Goal: Information Seeking & Learning: Learn about a topic

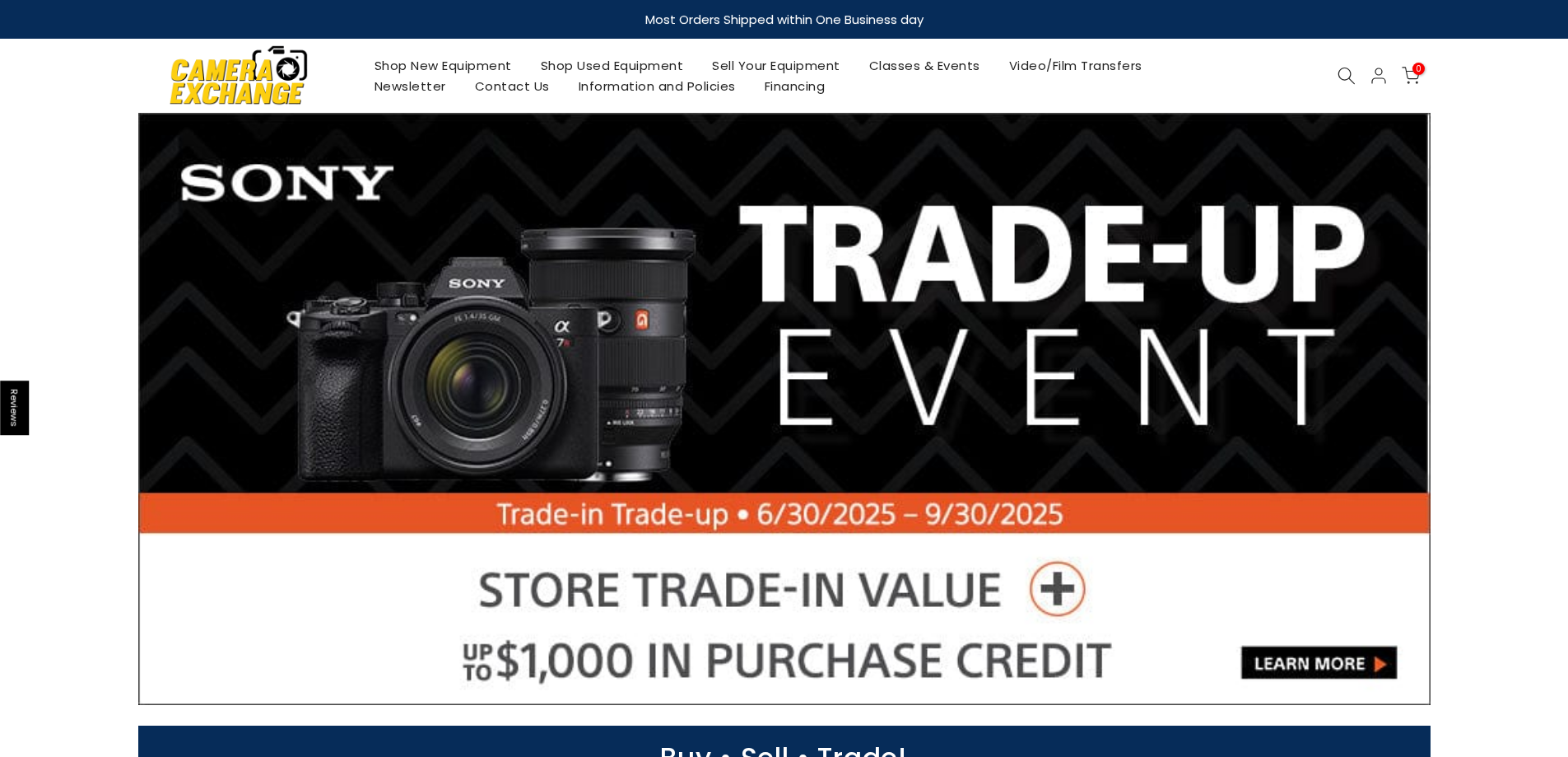
click at [1343, 73] on icon at bounding box center [1347, 75] width 18 height 18
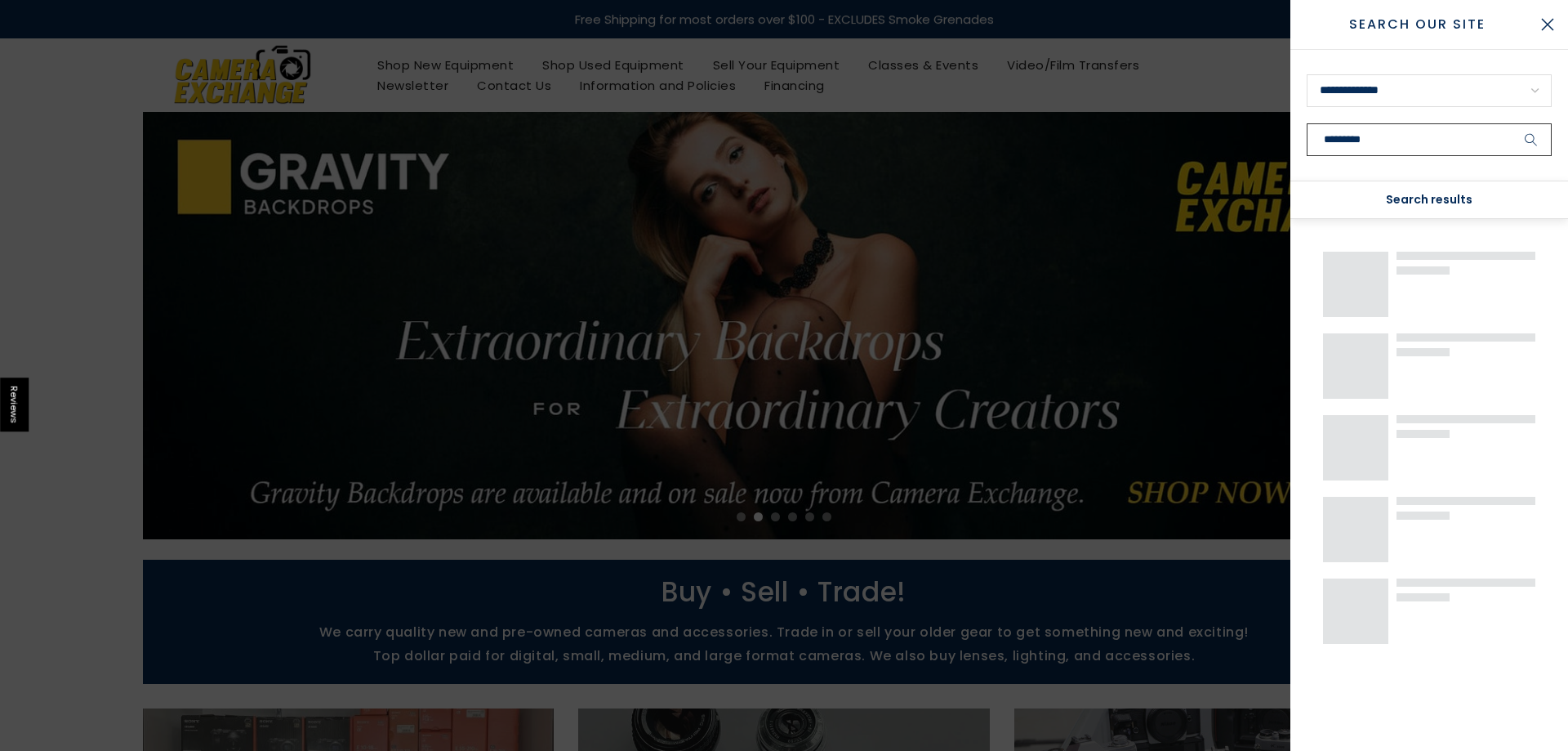
type input "*********"
click at [1511, 124] on button "submit" at bounding box center [1532, 140] width 41 height 33
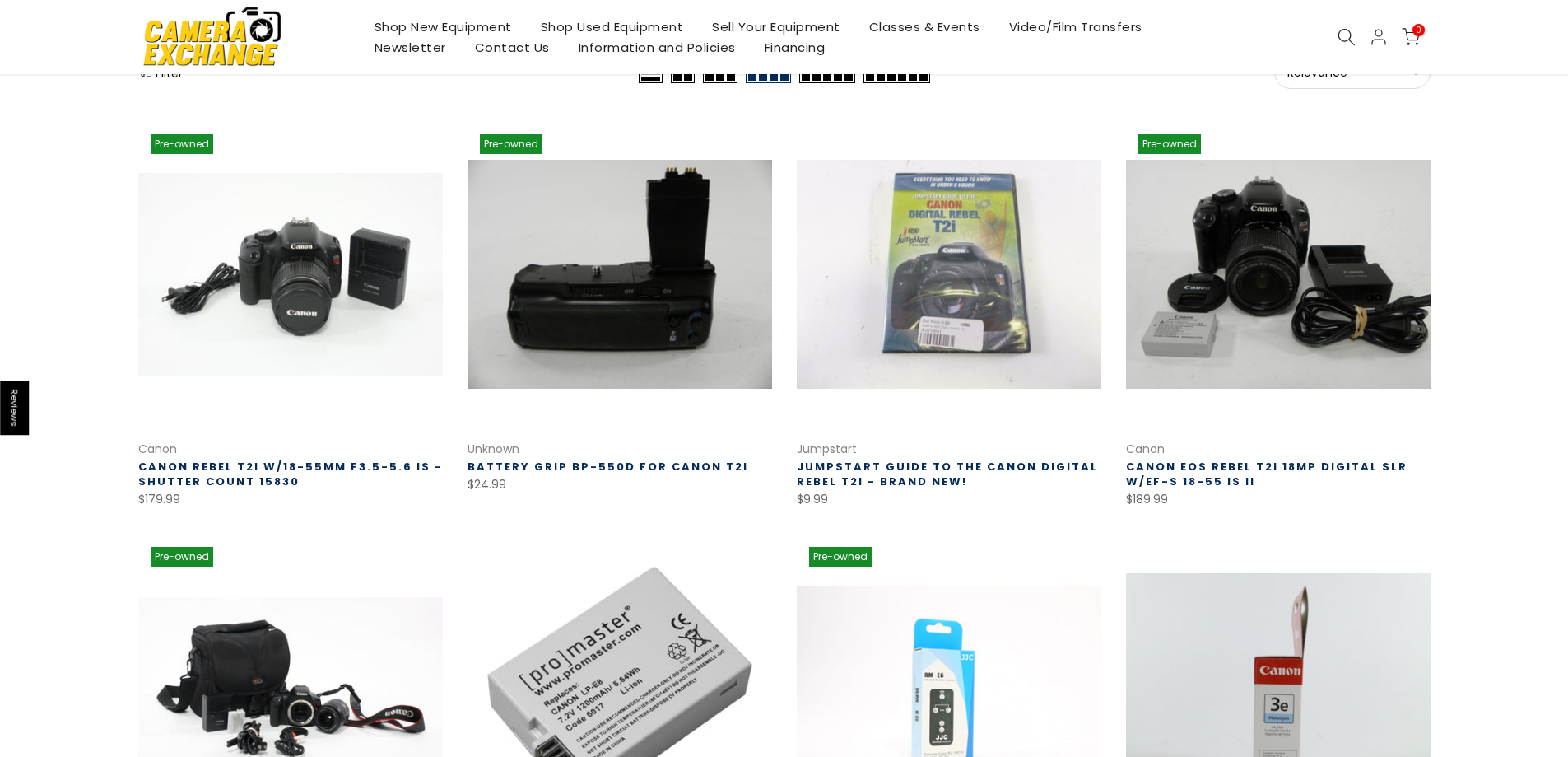
scroll to position [247, 0]
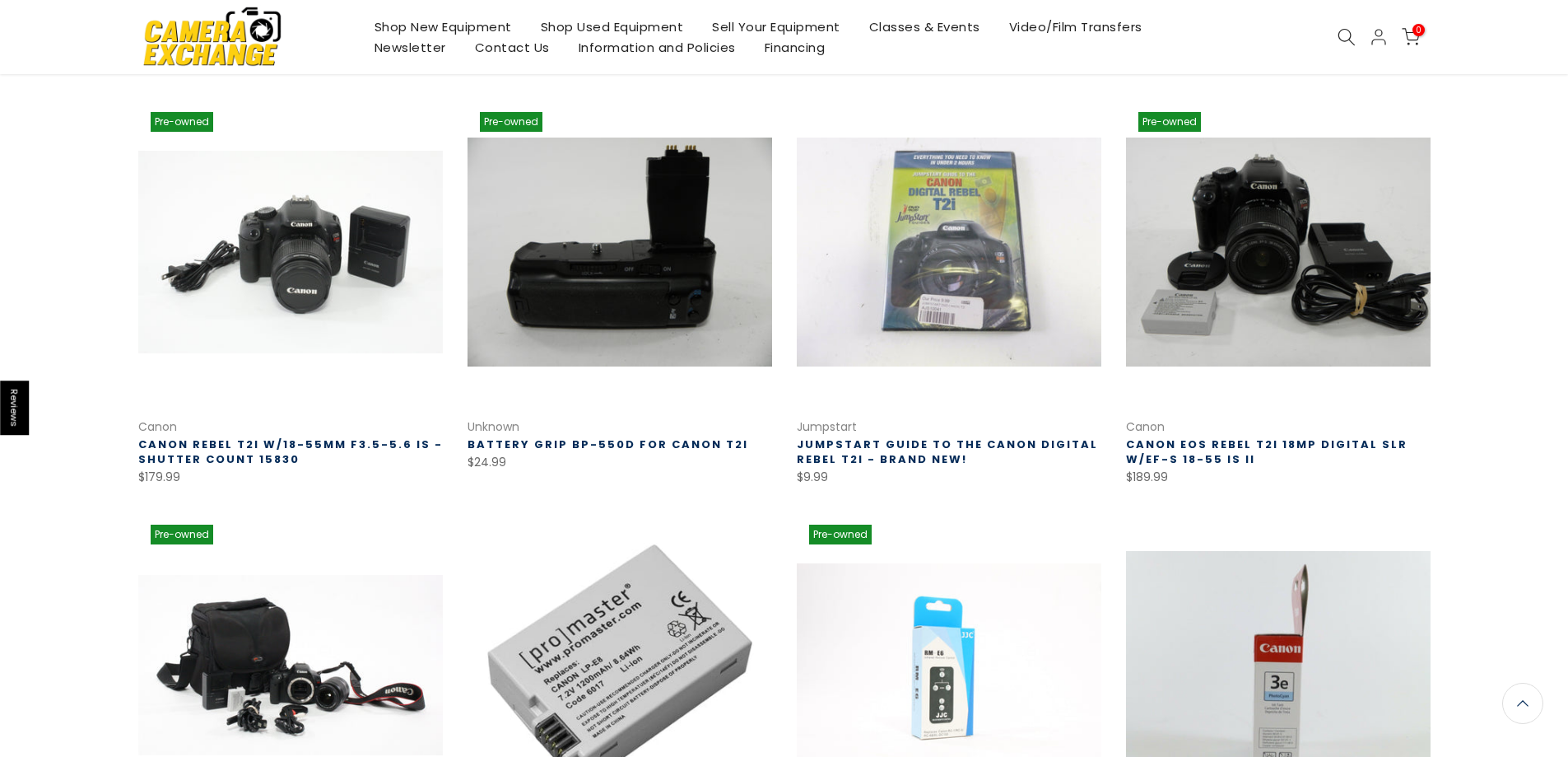
click at [1228, 457] on link "Canon EOS Rebel T2i 18mp Digital SLR w/EF-S 18-55 IS II" at bounding box center [1267, 452] width 281 height 30
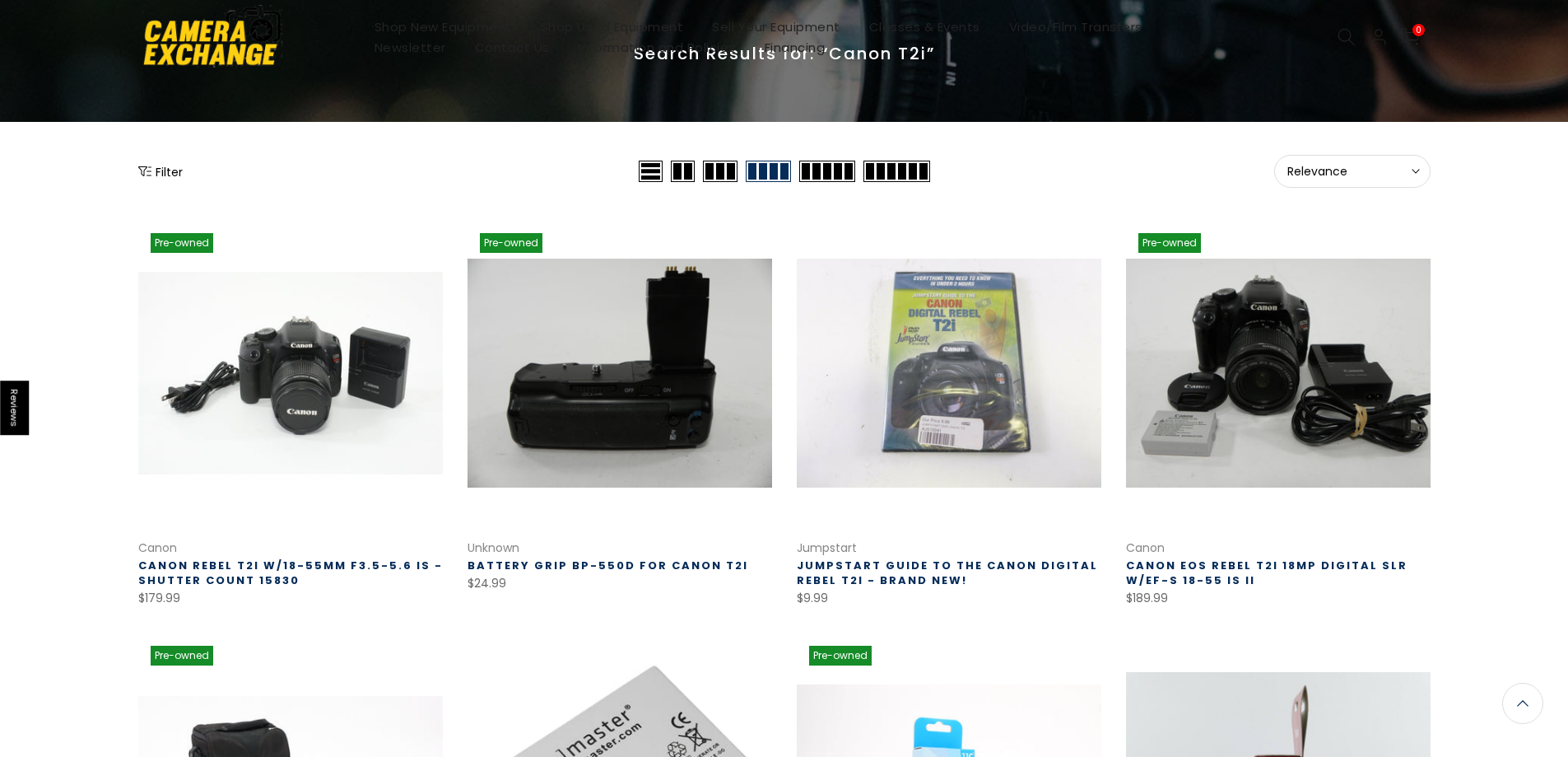
scroll to position [0, 0]
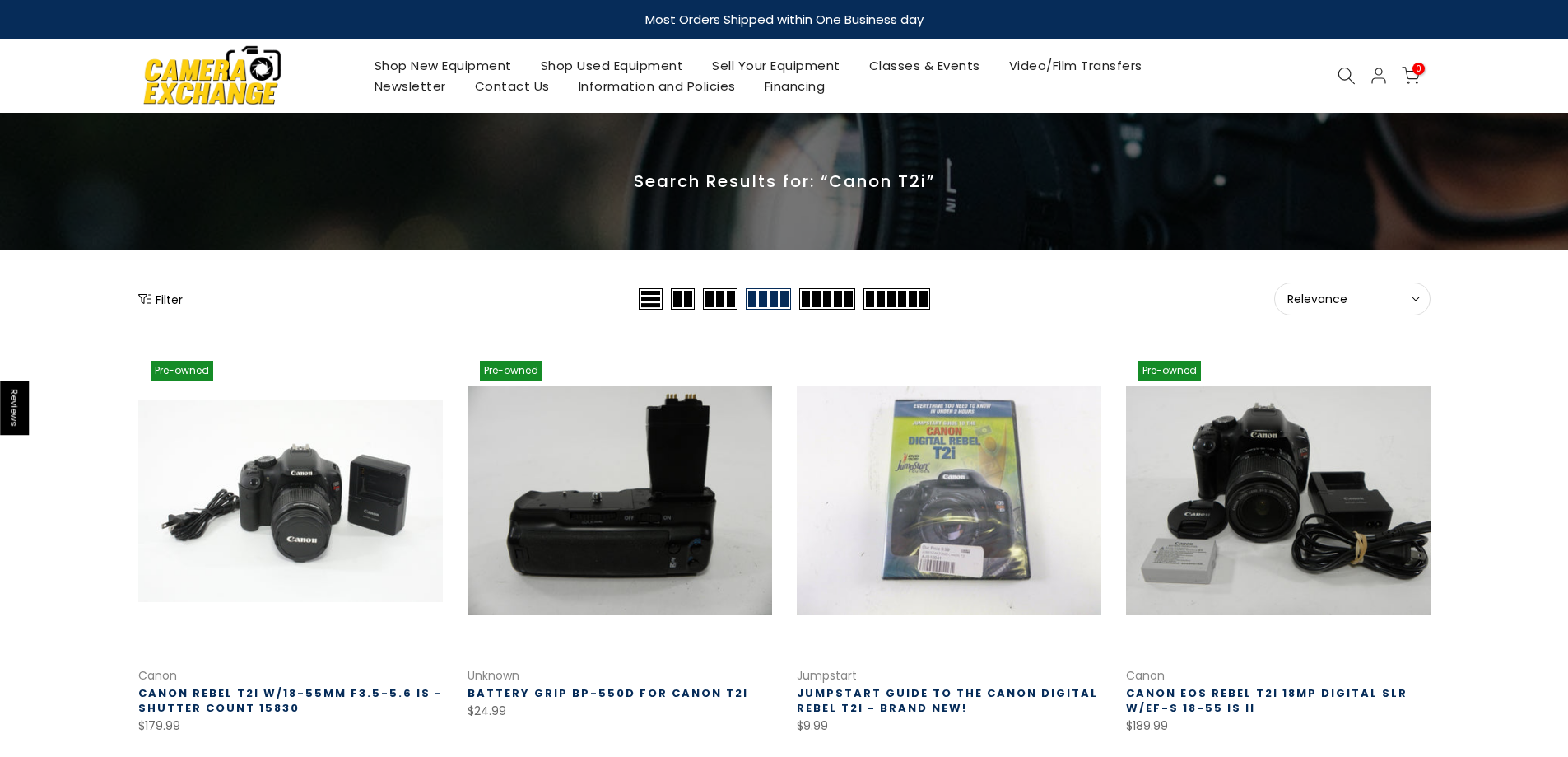
click at [426, 64] on link "Shop New Equipment" at bounding box center [443, 65] width 167 height 21
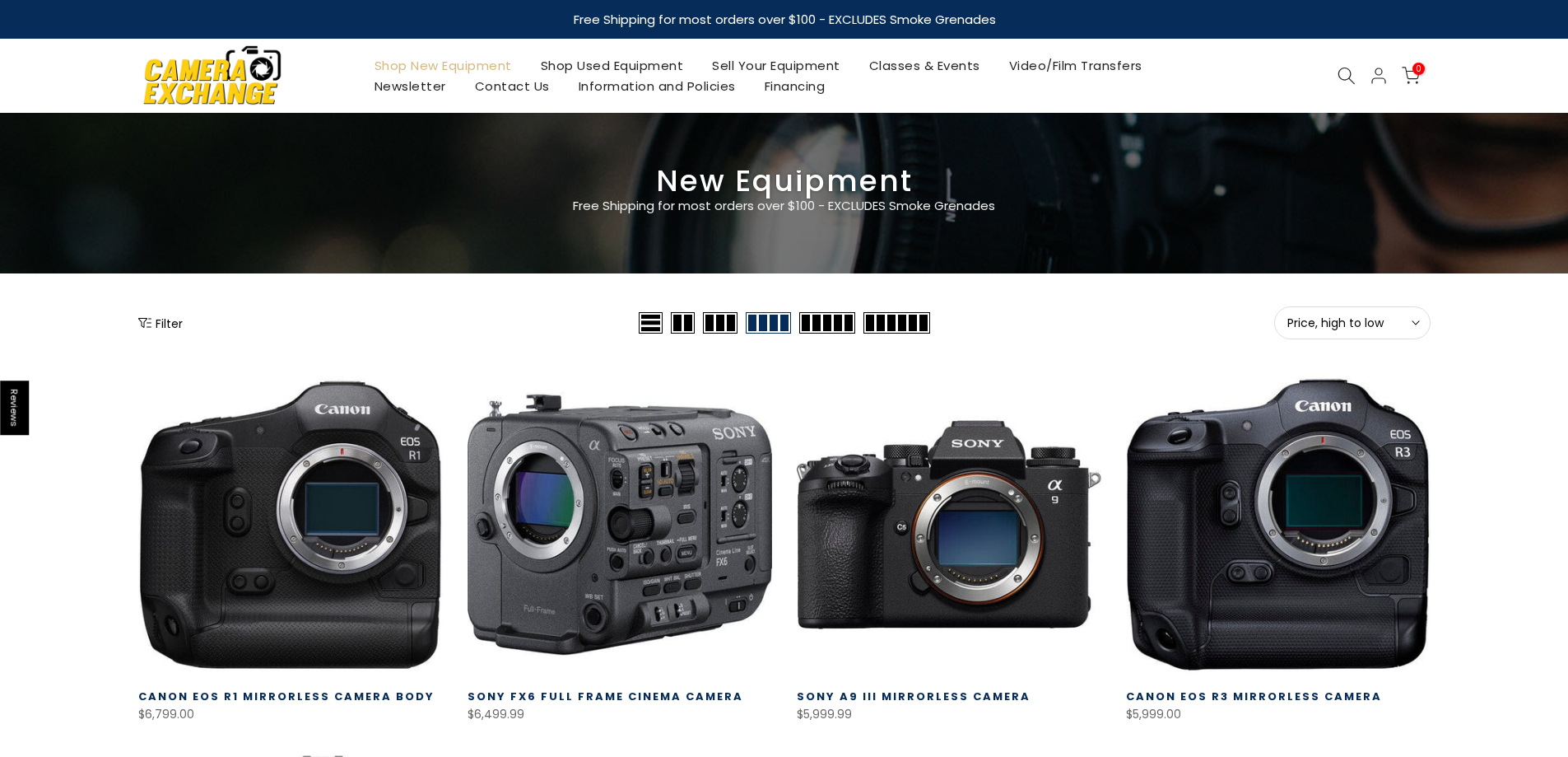
click at [599, 61] on link "Shop Used Equipment" at bounding box center [612, 65] width 172 height 21
